Goal: Information Seeking & Learning: Learn about a topic

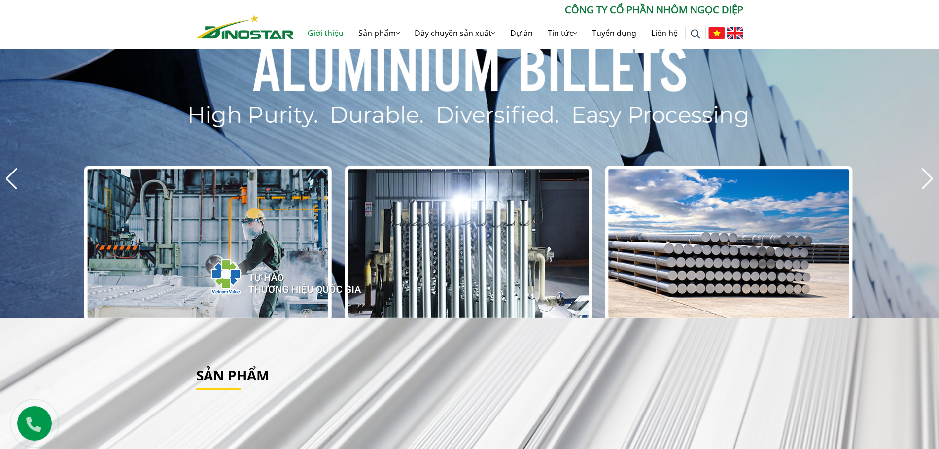
click at [351, 32] on link "Giới thiệu" at bounding box center [325, 33] width 51 height 32
click at [575, 29] on link "Tin tức" at bounding box center [562, 33] width 44 height 32
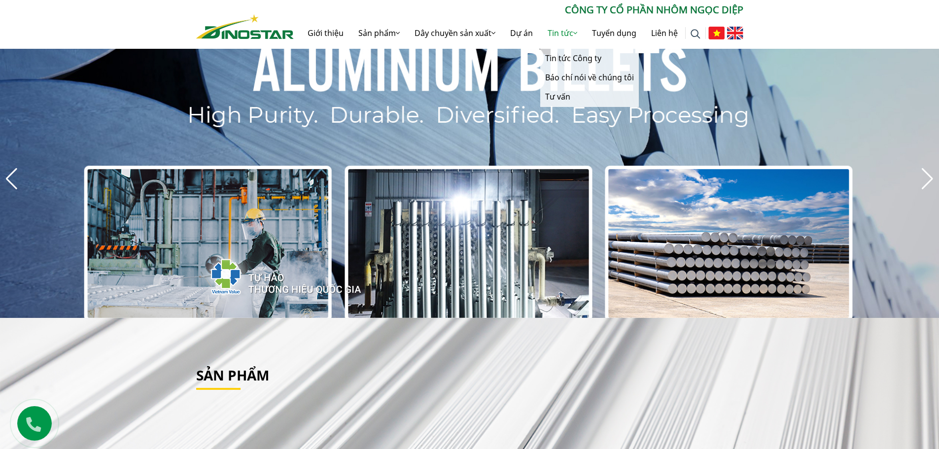
click at [574, 29] on icon at bounding box center [575, 33] width 4 height 8
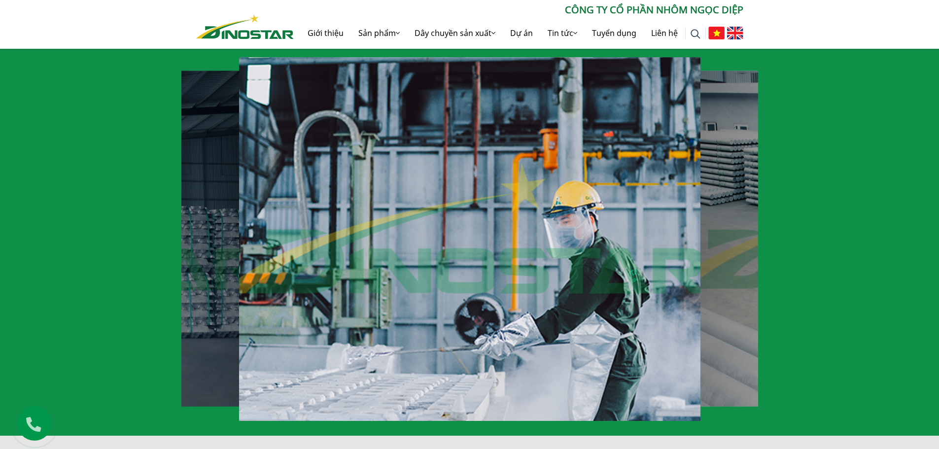
scroll to position [641, 0]
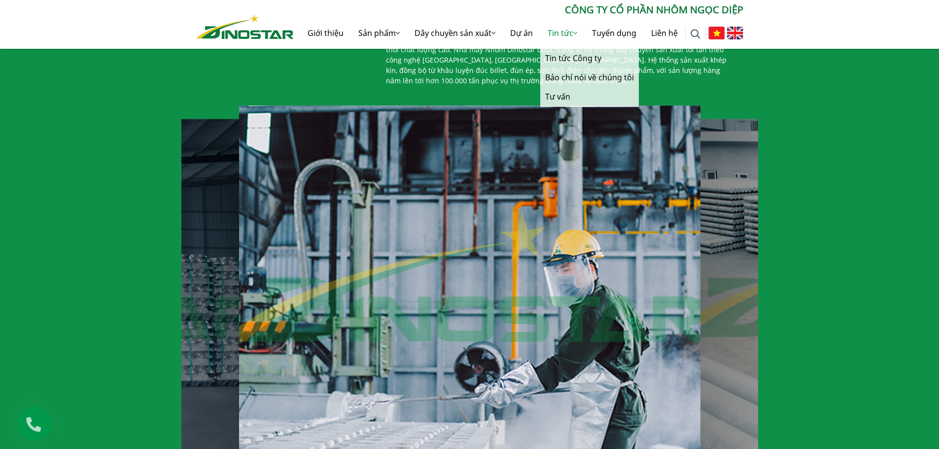
click at [550, 37] on link "Tin tức" at bounding box center [562, 33] width 44 height 32
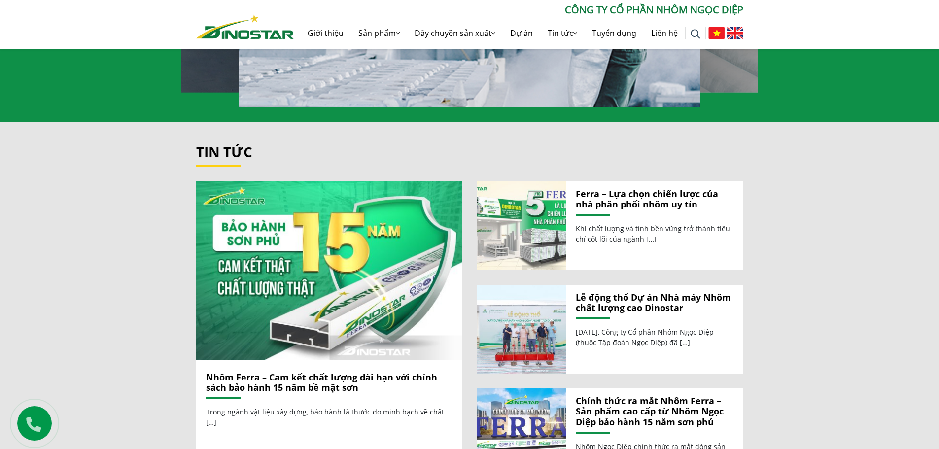
scroll to position [1134, 0]
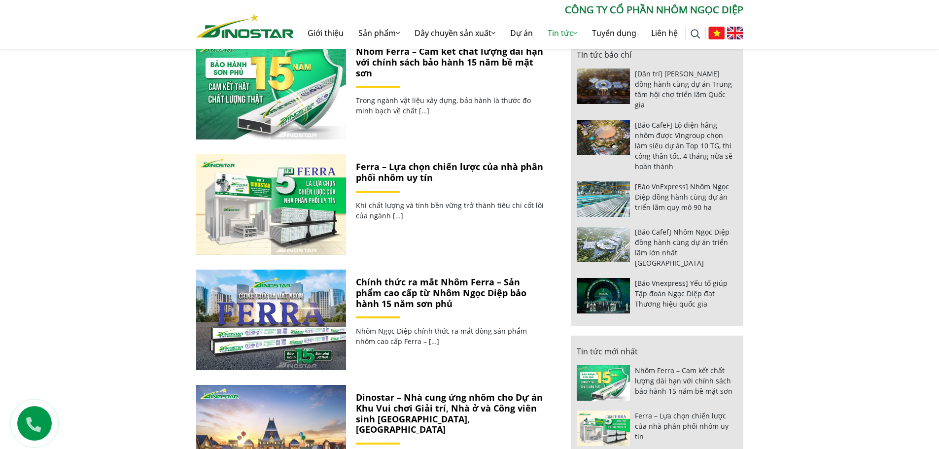
scroll to position [493, 0]
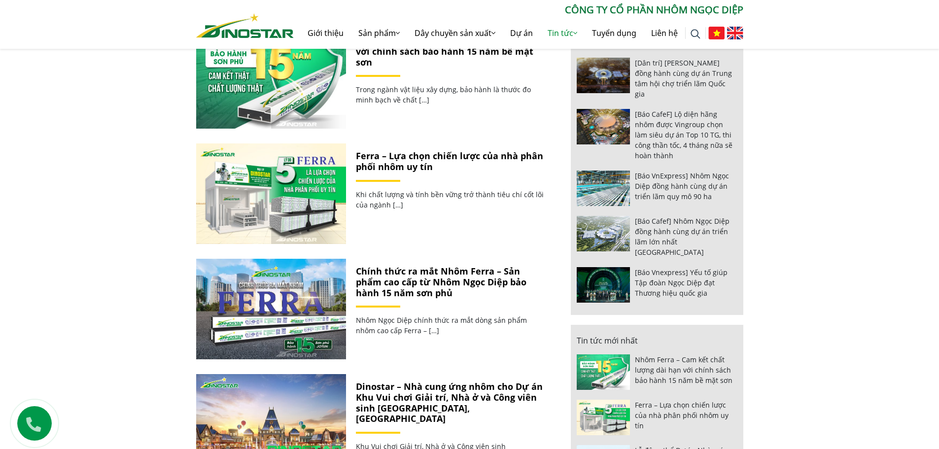
click at [408, 288] on link "Chính thức ra mắt Nhôm Ferra – Sản phẩm cao cấp từ Nhôm Ngọc Diệp bảo hành 15 n…" at bounding box center [441, 281] width 171 height 33
